Goal: Find specific page/section

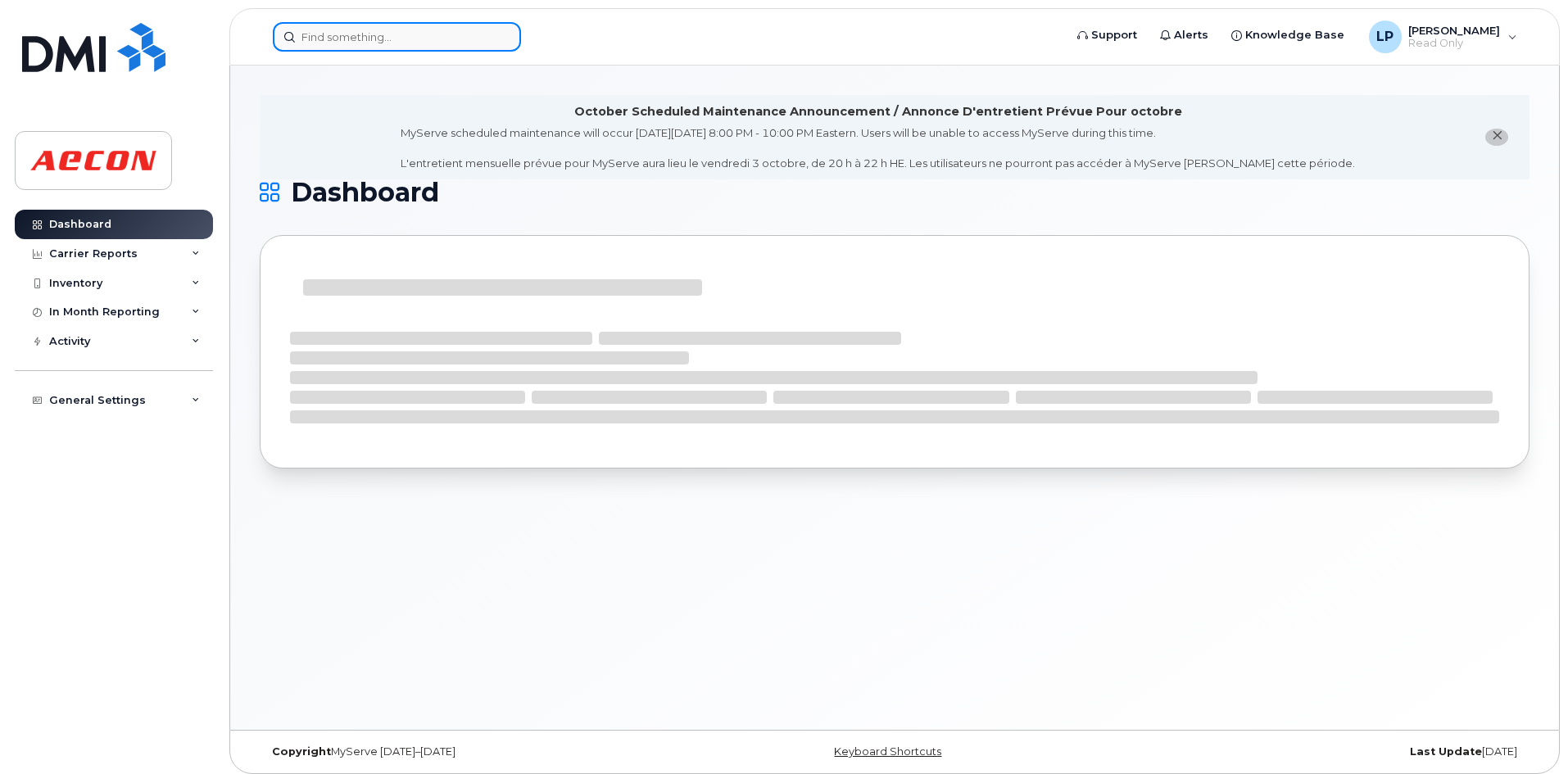
click at [323, 50] on input at bounding box center [397, 36] width 248 height 30
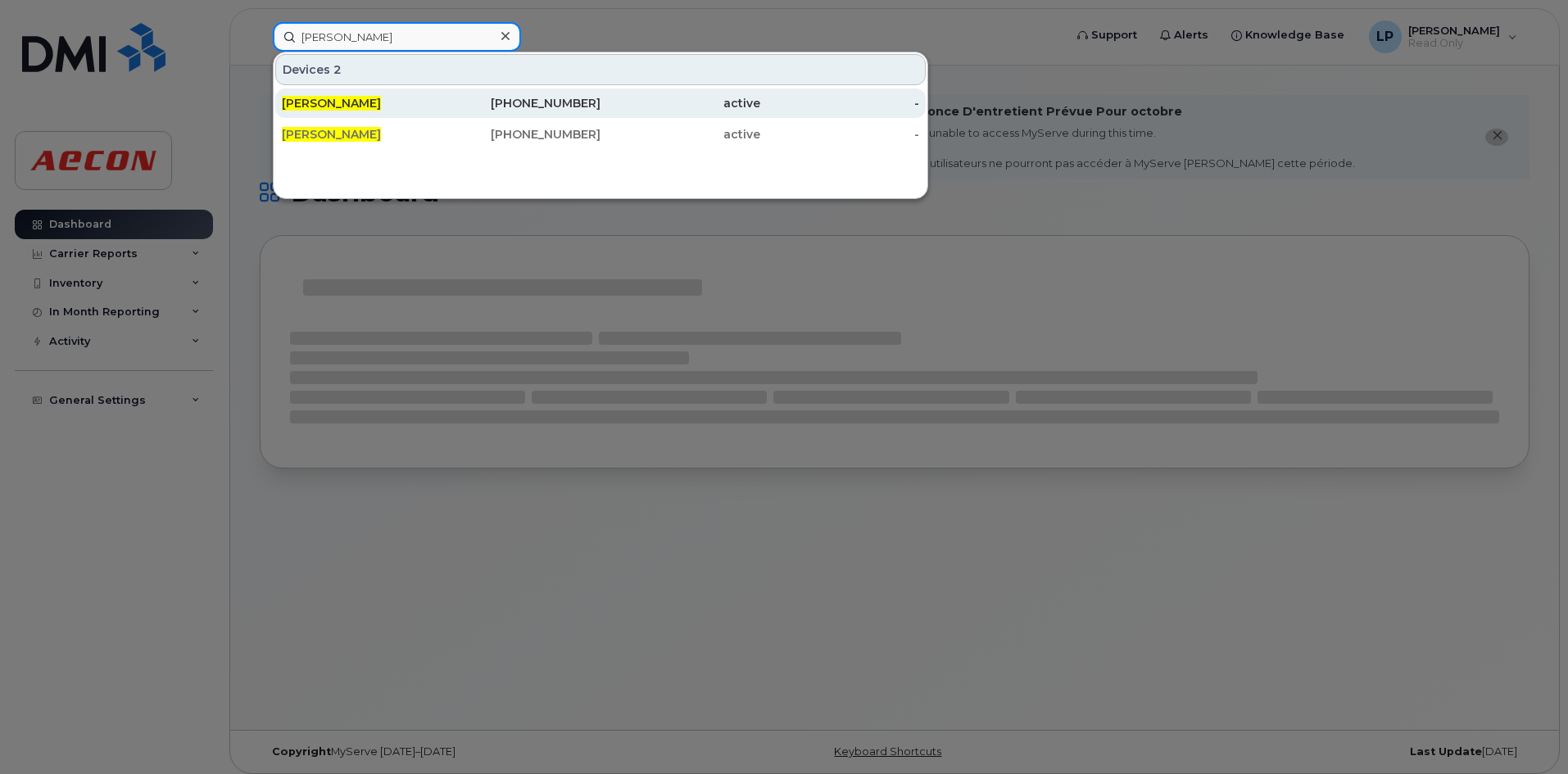
type input "matt song"
click at [316, 103] on span "[PERSON_NAME]" at bounding box center [330, 102] width 99 height 14
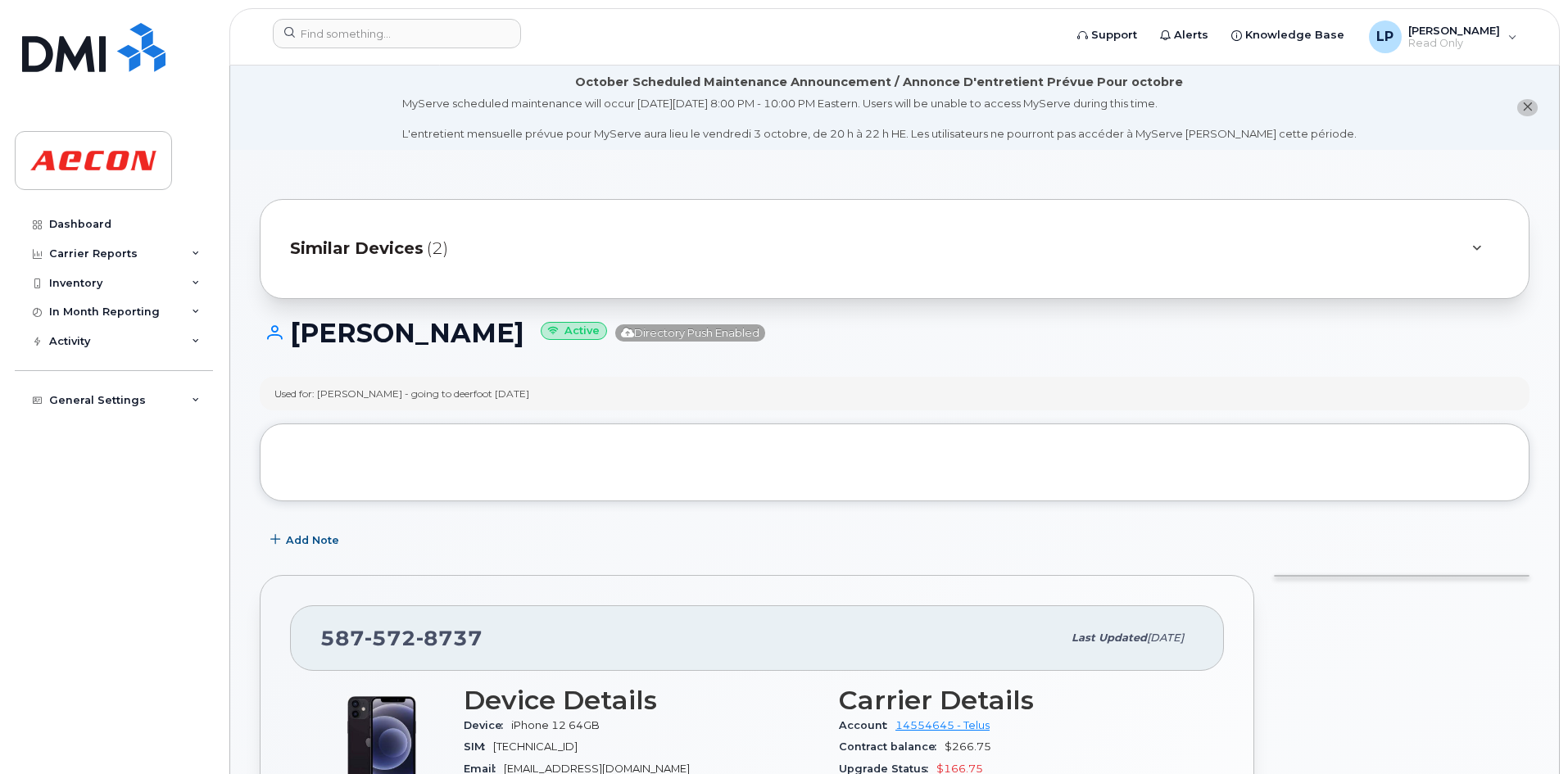
click at [394, 243] on span "Similar Devices" at bounding box center [356, 248] width 133 height 24
